Goal: Transaction & Acquisition: Purchase product/service

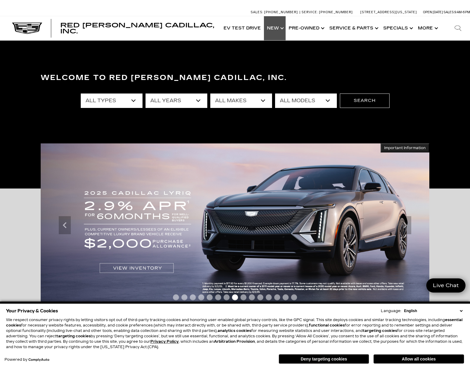
click at [279, 27] on link "Show New" at bounding box center [275, 28] width 22 height 24
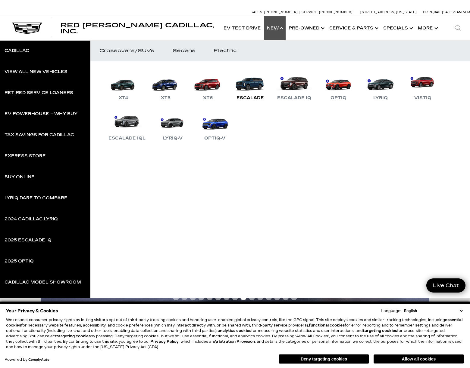
click at [251, 82] on link "Escalade" at bounding box center [250, 85] width 36 height 31
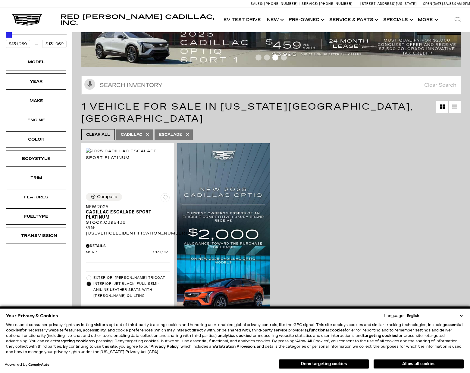
scroll to position [120, 0]
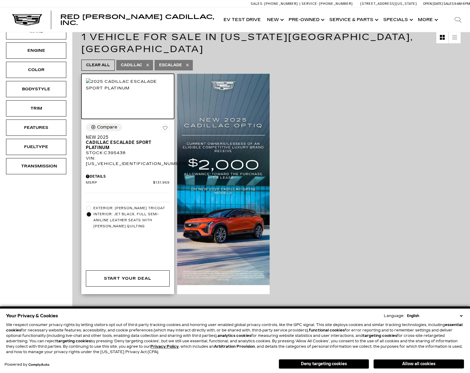
click at [112, 81] on img at bounding box center [128, 84] width 84 height 13
